Goal: Check status

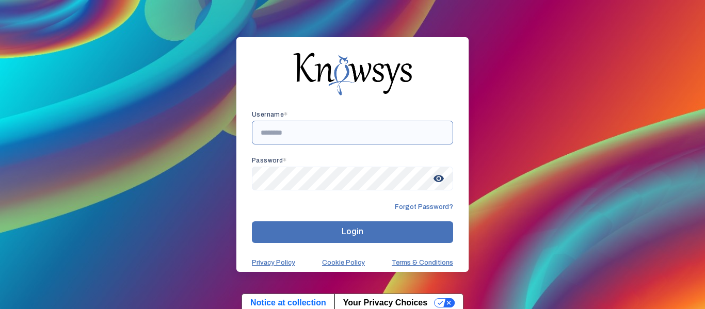
click at [354, 136] on input "text" at bounding box center [352, 133] width 201 height 24
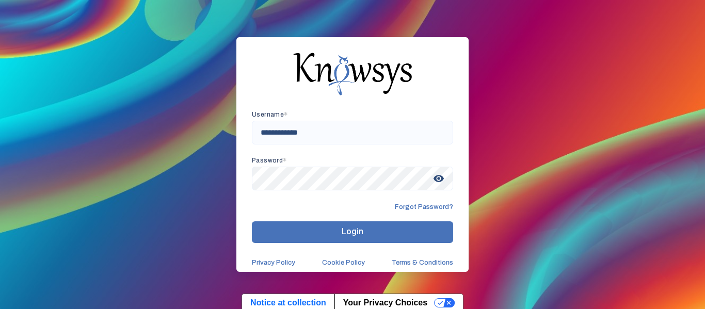
click at [412, 232] on button "Login" at bounding box center [352, 232] width 201 height 22
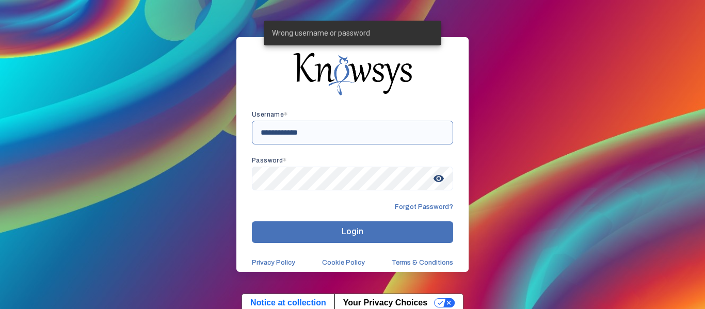
click at [400, 136] on input "**********" at bounding box center [352, 133] width 201 height 24
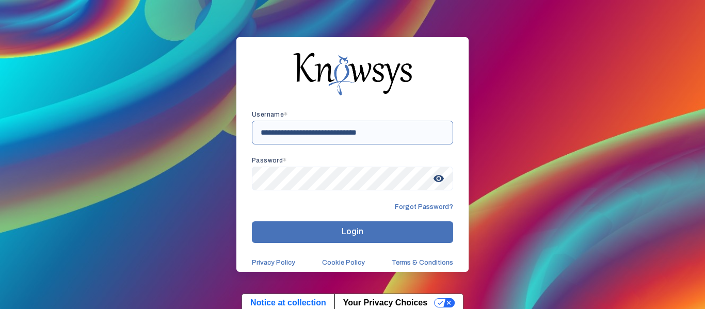
type input "**********"
click at [403, 230] on button "Login" at bounding box center [352, 232] width 201 height 22
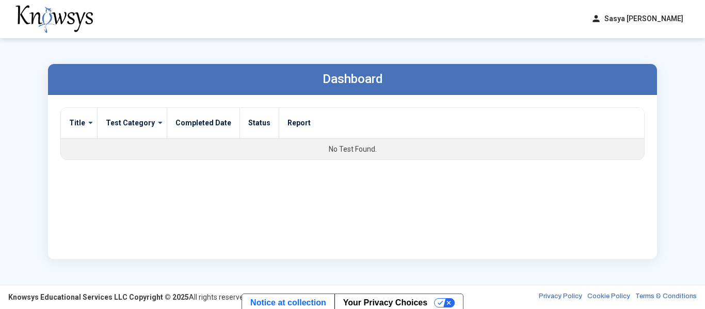
click at [87, 122] on span at bounding box center [87, 123] width 4 height 8
click at [250, 121] on th "Status" at bounding box center [259, 123] width 39 height 31
click at [215, 123] on label "Completed Date" at bounding box center [203, 122] width 56 height 9
click at [146, 121] on label "Test Category" at bounding box center [130, 122] width 49 height 9
click at [88, 124] on span at bounding box center [87, 123] width 4 height 8
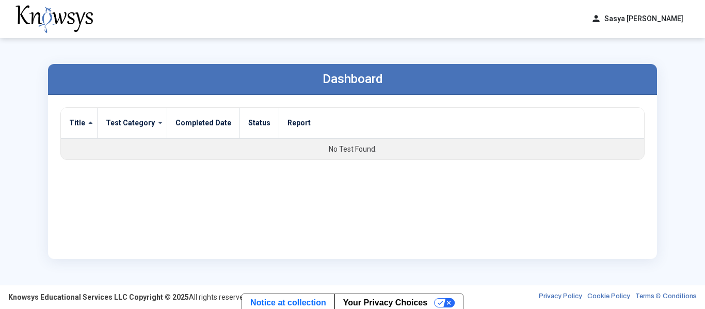
click at [155, 123] on span at bounding box center [157, 123] width 4 height 8
click at [195, 121] on label "Completed Date" at bounding box center [203, 122] width 56 height 9
click at [251, 123] on th "Status" at bounding box center [259, 123] width 39 height 31
click at [290, 124] on th "Report" at bounding box center [461, 123] width 365 height 31
click at [666, 21] on button "person Sasya Perala" at bounding box center [636, 18] width 105 height 17
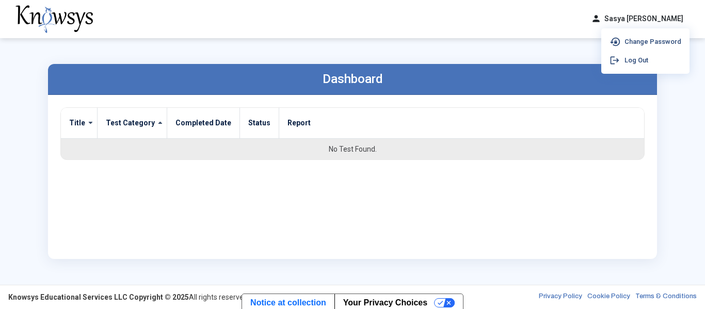
click at [543, 143] on td "No Test Found." at bounding box center [352, 148] width 583 height 21
click at [66, 21] on img at bounding box center [53, 19] width 77 height 28
click at [58, 19] on img at bounding box center [53, 19] width 77 height 28
